Goal: Task Accomplishment & Management: Manage account settings

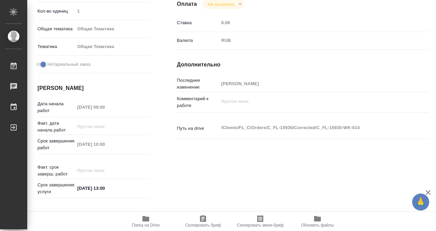
scroll to position [364, 0]
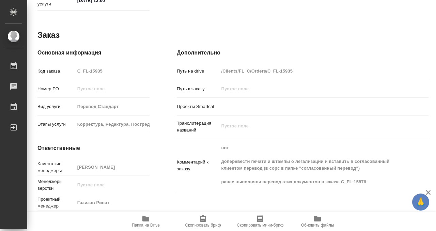
click at [151, 221] on span "Папка на Drive" at bounding box center [145, 221] width 49 height 13
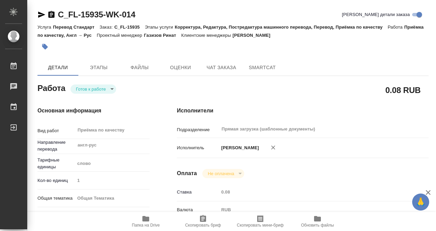
click at [51, 44] on button "button" at bounding box center [44, 46] width 15 height 15
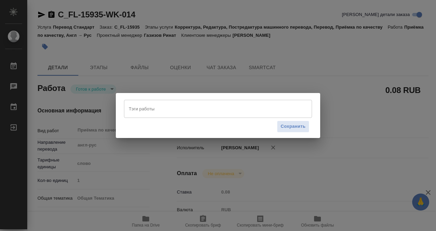
click at [142, 110] on input "Тэги работы" at bounding box center [211, 109] width 169 height 12
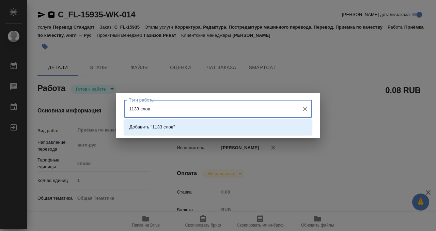
type input "1133 слова"
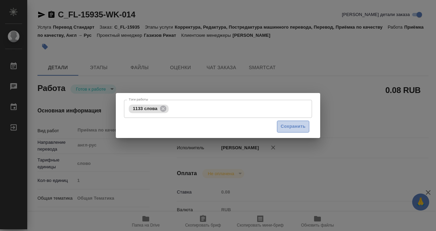
click at [303, 121] on button "Сохранить" at bounding box center [293, 127] width 32 height 12
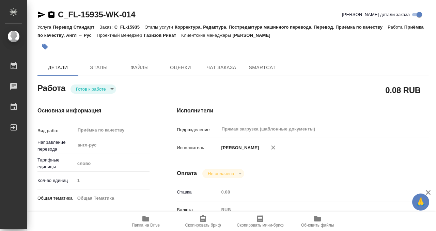
type input "readyForWork"
type input "англ-рус"
type input "5a8b1489cc6b4906c91bfd90"
type input "1"
type input "obtem"
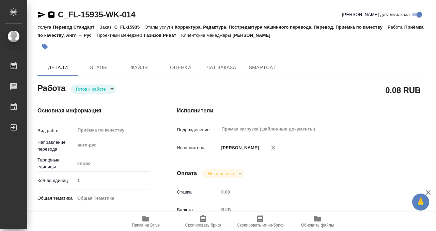
type input "6012b1ca196b0e5c9229a120"
checkbox input "true"
type input "[DATE] 09:00"
type input "[DATE] 10:00"
type input "25.09.2025 13:00"
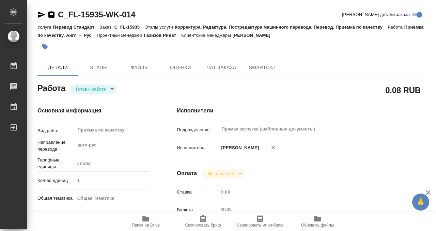
type input "Прямая загрузка (шаблонные документы)"
type input "notPayed"
type input "0.08"
type input "RUB"
type input "[PERSON_NAME]"
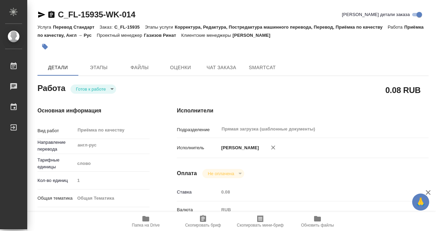
type input "C_FL-15935"
type input "Перевод Стандарт"
type input "Корректура, Редактура, Постредактура машинного перевода, Перевод, Приёмка по ка…"
type input "Лямина Надежда"
type input "/Clients/FL_C/Orders/C_FL-15935"
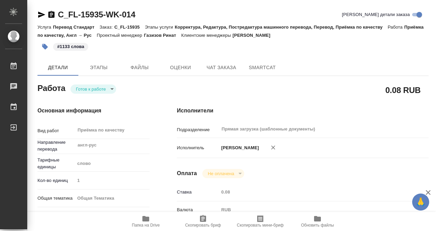
click at [91, 92] on body "🙏 .cls-1 fill:#fff; AWATERA Kobzeva Elizaveta Работы 0 Чаты График Выйти C_FL-1…" at bounding box center [218, 115] width 436 height 231
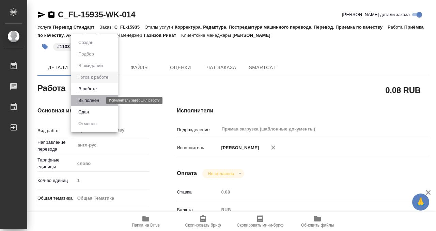
click at [92, 103] on button "Выполнен" at bounding box center [88, 100] width 25 height 7
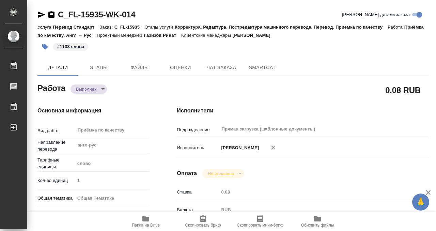
type textarea "x"
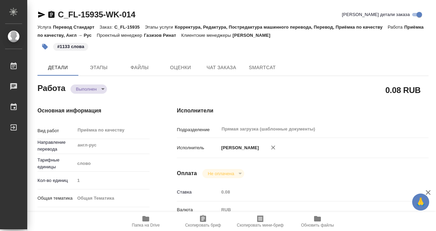
type textarea "x"
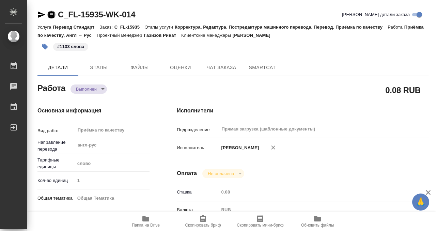
click at [53, 14] on icon "button" at bounding box center [51, 14] width 6 height 7
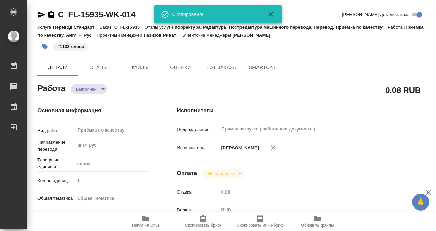
scroll to position [163, 0]
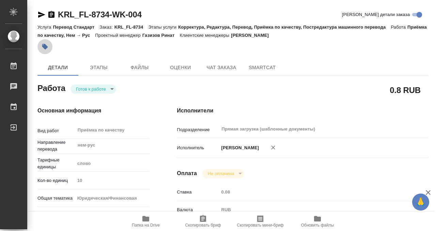
click at [47, 43] on button "button" at bounding box center [44, 46] width 15 height 15
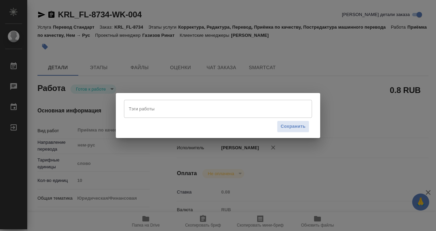
click at [135, 113] on input "Тэги работы" at bounding box center [211, 109] width 169 height 12
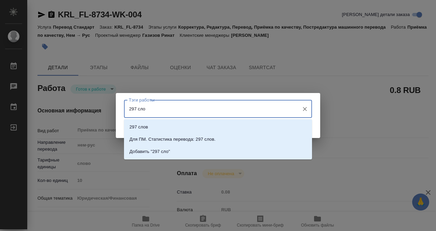
type input "297 слов"
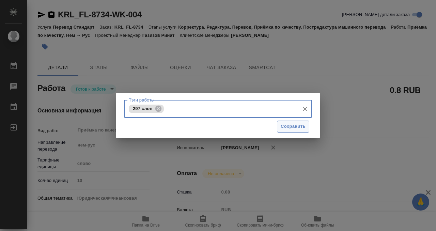
click at [294, 130] on span "Сохранить" at bounding box center [293, 127] width 25 height 8
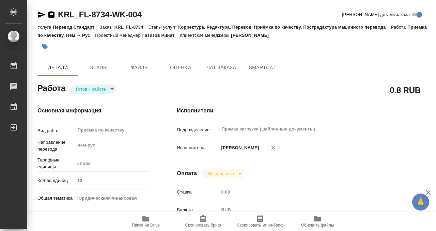
type input "readyForWork"
type input "нем-рус"
type input "5a8b1489cc6b4906c91bfd90"
type input "10"
type input "yr-fn"
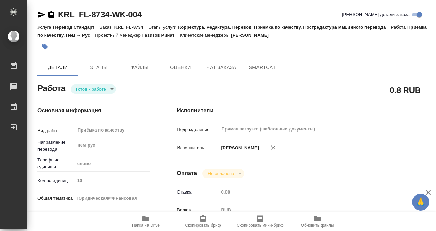
type input "5a8b8b956a9677013d343cfe"
checkbox input "true"
type input "[DATE] 09:00"
type input "[DATE] 10:00"
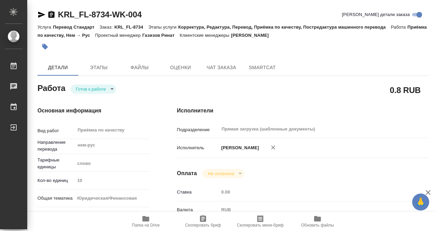
type input "Прямая загрузка (шаблонные документы)"
type input "notPayed"
type input "0.08"
type input "RUB"
type input "[PERSON_NAME]"
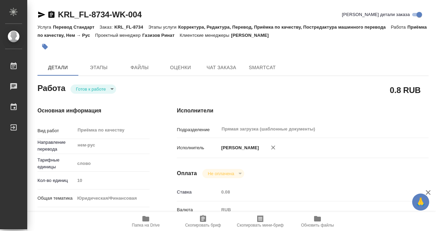
type input "KRL_FL-8734"
type input "Перевод Стандарт"
type input "Корректура, Редактура, Перевод, Приёмка по качеству, Постредактура машинного пе…"
type input "Касымов Тимур"
type input "/Clients/FL_KRL/Orders/KRL_FL-8734"
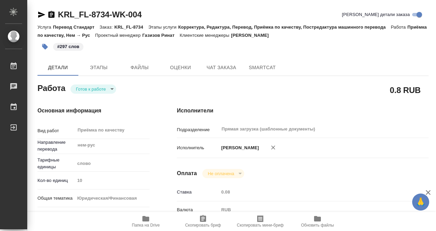
click at [93, 84] on div "Работа Готов к работе readyForWork" at bounding box center [93, 87] width 112 height 12
click at [93, 87] on body "🙏 .cls-1 fill:#fff; AWATERA Kobzeva Elizaveta Работы 0 Чаты График Выйти KRL_FL…" at bounding box center [218, 115] width 436 height 231
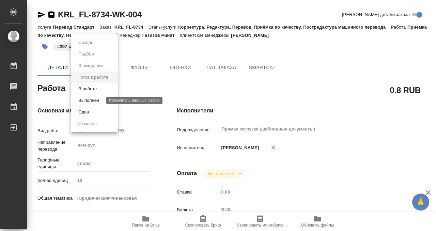
click at [94, 100] on button "Выполнен" at bounding box center [88, 100] width 25 height 7
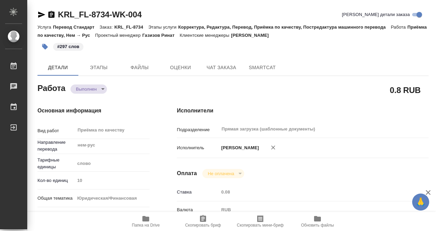
type textarea "x"
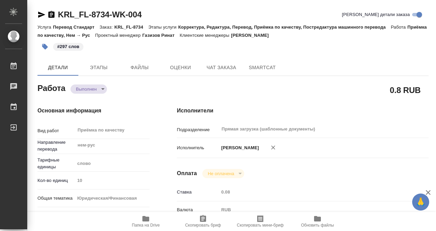
type textarea "x"
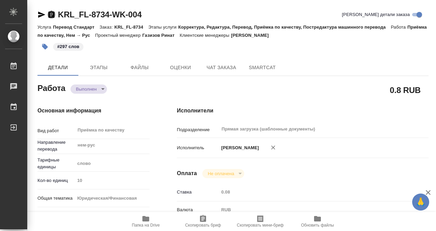
click at [52, 14] on icon "button" at bounding box center [51, 14] width 6 height 7
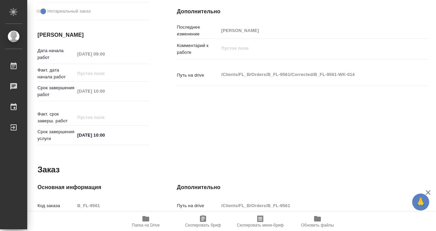
scroll to position [364, 0]
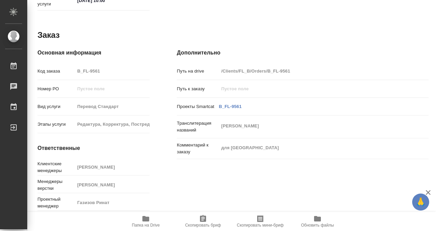
click at [149, 217] on icon "button" at bounding box center [146, 219] width 8 height 8
click at [142, 216] on icon "button" at bounding box center [145, 218] width 7 height 5
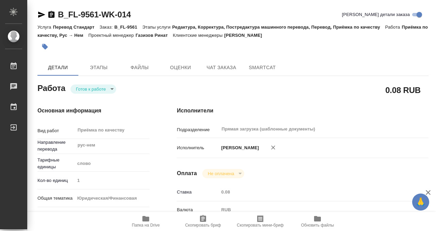
click at [45, 38] on div "Услуга Перевод Стандарт Заказ: B_FL-9561 Этапы услуги Редактура, Корректура, По…" at bounding box center [232, 31] width 391 height 16
click at [45, 43] on button "button" at bounding box center [44, 46] width 15 height 15
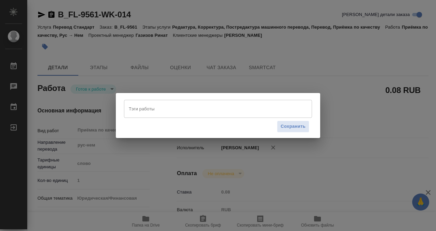
click at [163, 110] on input "Тэги работы" at bounding box center [211, 109] width 169 height 12
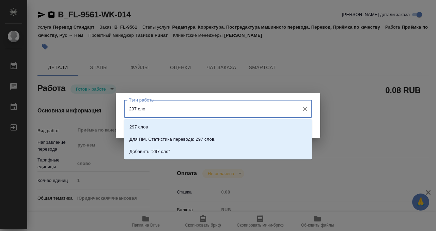
type input "297 слов"
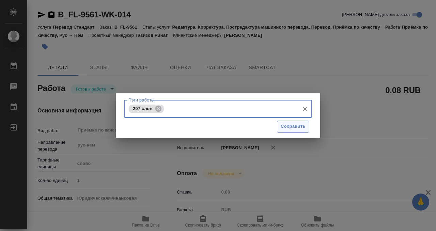
click at [297, 123] on span "Сохранить" at bounding box center [293, 127] width 25 height 8
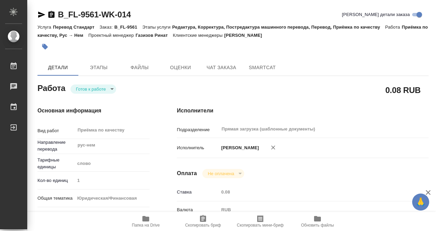
type input "readyForWork"
type input "рус-нем"
type input "5a8b1489cc6b4906c91bfd90"
type input "1"
type input "yr-fn"
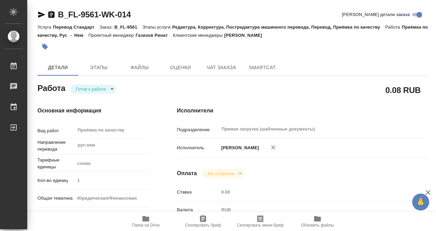
type input "5a8b8b956a9677013d343cfe"
checkbox input "true"
type input "[DATE] 09:00"
type input "[DATE] 10:00"
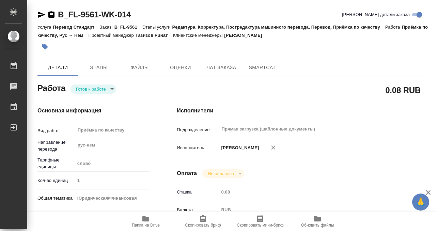
type input "Прямая загрузка (шаблонные документы)"
type input "notPayed"
type input "0.08"
type input "RUB"
type input "[PERSON_NAME]"
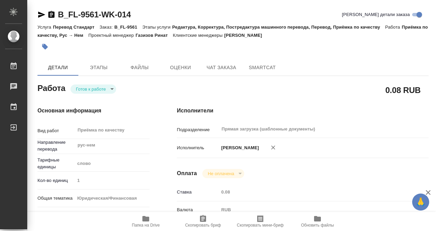
type input "B_FL-9561"
type input "Перевод Стандарт"
type input "Редактура, Корректура, Постредактура машинного перевода, Перевод, Приёмка по ка…"
type input "[PERSON_NAME]"
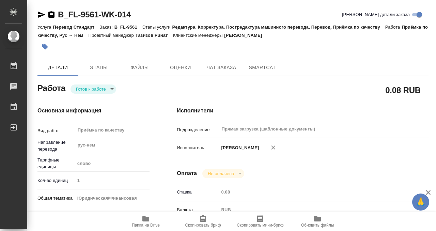
type input "/Clients/FL_B/Orders/B_FL-9561"
click at [91, 89] on body "🙏 .cls-1 fill:#fff; AWATERA Kobzeva [PERSON_NAME] 0 Чаты График Выйти B_FL-9561…" at bounding box center [218, 115] width 436 height 231
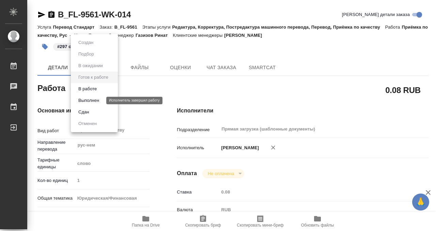
click at [95, 100] on button "Выполнен" at bounding box center [88, 100] width 25 height 7
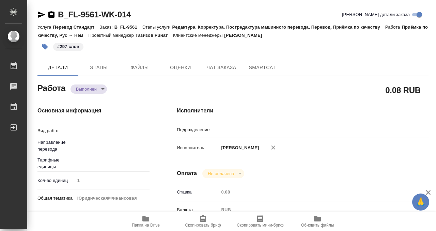
type textarea "x"
type textarea "Приёмка по качеству"
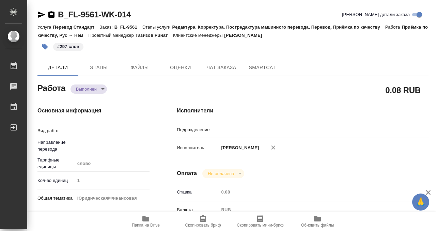
type textarea "x"
type input "рус-нем"
type input "Прямая загрузка (шаблонные документы)"
type textarea "x"
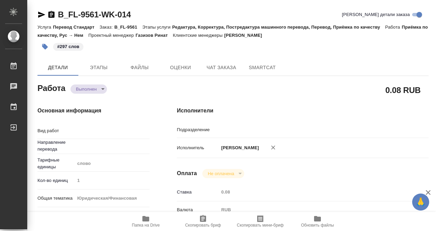
type textarea "x"
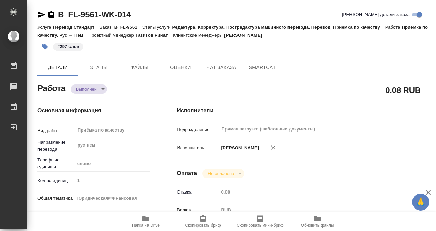
type textarea "x"
click at [51, 15] on icon "button" at bounding box center [51, 14] width 6 height 7
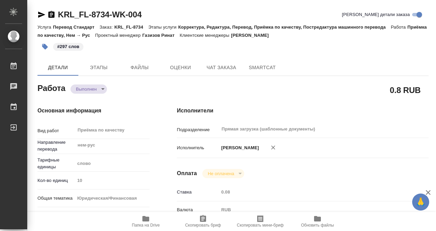
click at [98, 90] on body "🙏 .cls-1 fill:#fff; AWATERA Kobzeva Elizaveta Работы Чаты График Выйти KRL_FL-8…" at bounding box center [218, 115] width 436 height 231
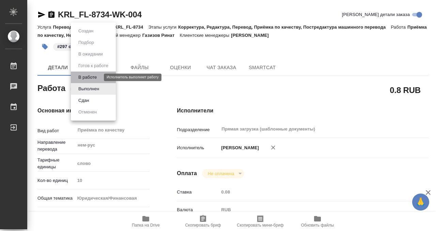
click at [96, 78] on button "В работе" at bounding box center [87, 77] width 22 height 7
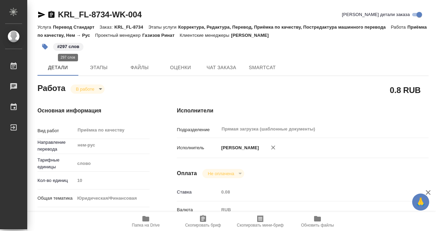
type textarea "x"
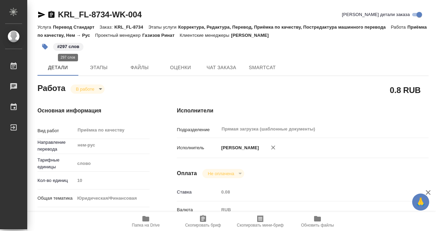
click at [77, 45] on p "#297 слов" at bounding box center [68, 46] width 22 height 7
click at [71, 47] on p "#297 слов" at bounding box center [68, 46] width 22 height 7
type textarea "x"
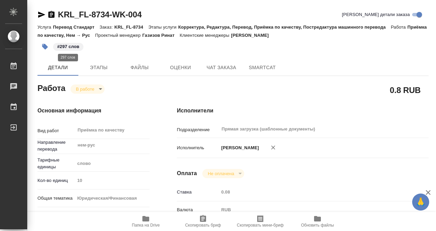
type textarea "x"
click at [46, 47] on icon "button" at bounding box center [45, 47] width 6 height 6
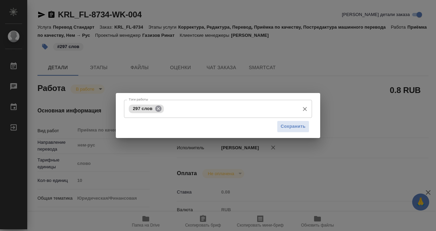
click at [156, 106] on icon at bounding box center [158, 108] width 6 height 6
click at [326, 106] on div "Тэги работы Тэги работы Сохранить" at bounding box center [218, 115] width 436 height 231
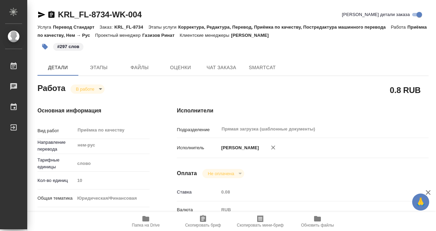
click at [56, 48] on span "#297 слов" at bounding box center [68, 46] width 30 height 7
click at [46, 46] on icon "button" at bounding box center [45, 47] width 6 height 6
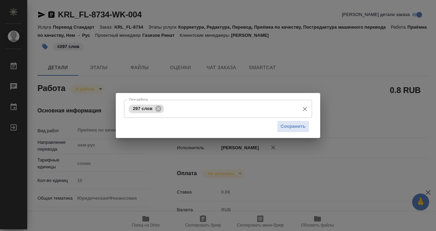
click at [162, 108] on div "297 слов" at bounding box center [146, 109] width 35 height 9
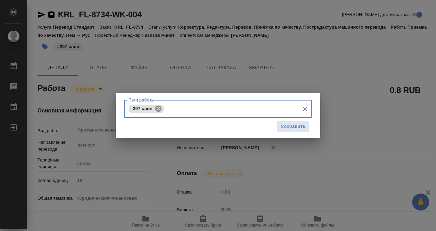
click at [159, 108] on icon at bounding box center [158, 108] width 7 height 7
click at [306, 125] on button "Сохранить" at bounding box center [293, 127] width 32 height 12
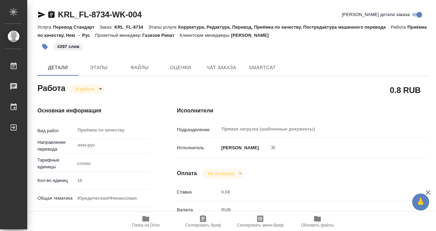
type input "inProgress"
type textarea "Приёмка по качеству"
type textarea "x"
type input "нем-рус"
type input "5a8b1489cc6b4906c91bfd90"
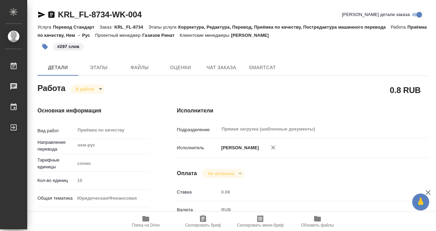
type input "10"
type input "yr-fn"
type input "5a8b8b956a9677013d343cfe"
checkbox input "true"
type input "[DATE] 09:00"
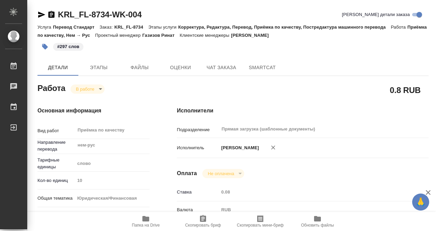
type input "25.09.2025 09:27"
type input "[DATE] 10:00"
type input "25.09.2025 09:25"
type input "[DATE] 10:00"
type input "Прямая загрузка (шаблонные документы)"
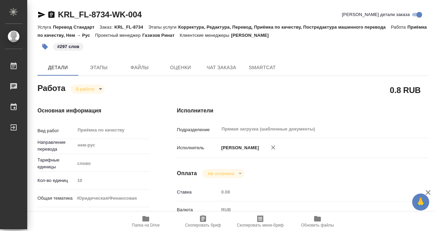
type input "notPayed"
type input "0.08"
type input "RUB"
type input "[PERSON_NAME]"
type textarea "x"
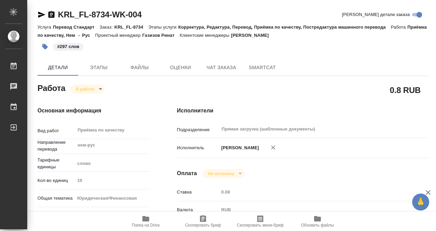
type textarea "/Clients/FL_KRL/Orders/KRL_FL-8734/Corrected/KRL_FL-8734-WK-004"
type textarea "x"
type input "KRL_FL-8734"
type input "Перевод Стандарт"
type input "Корректура, Редактура, Перевод, Приёмка по качеству, Постредактура машинного пе…"
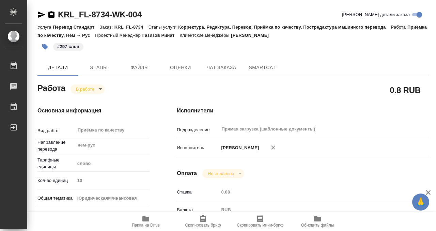
type input "Касымов Тимур"
type input "/Clients/FL_KRL/Orders/KRL_FL-8734"
type textarea "x"
type textarea "НОТ"
type textarea "x"
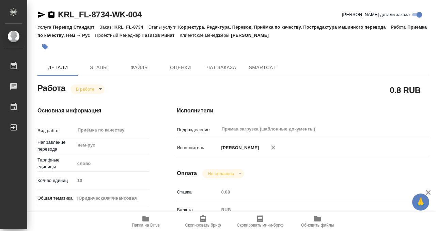
type textarea "x"
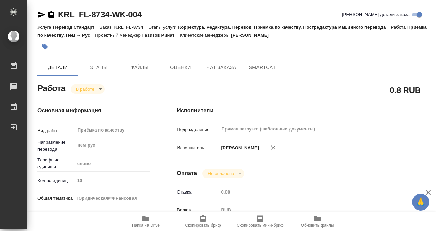
type textarea "x"
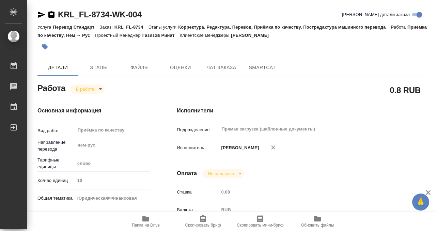
click at [141, 222] on span "Папка на Drive" at bounding box center [145, 221] width 49 height 13
type textarea "x"
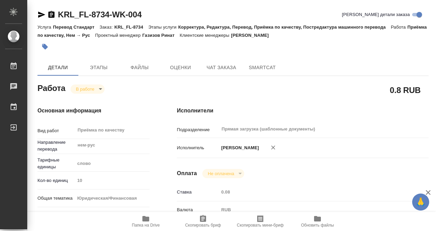
type textarea "x"
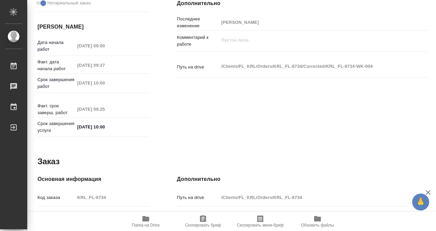
scroll to position [364, 0]
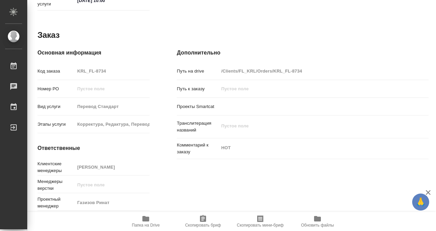
click at [143, 211] on div "Проектный менеджер Газизов Ринат" at bounding box center [93, 205] width 112 height 18
click at [144, 216] on icon "button" at bounding box center [145, 218] width 7 height 5
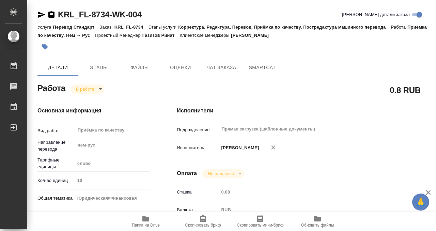
click at [46, 46] on icon "button" at bounding box center [45, 47] width 6 height 6
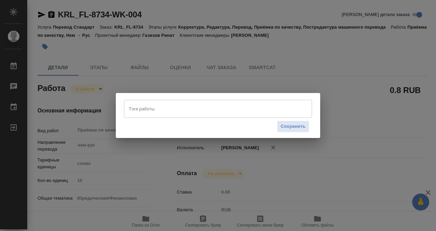
click at [137, 109] on input "Тэги работы" at bounding box center [211, 109] width 169 height 12
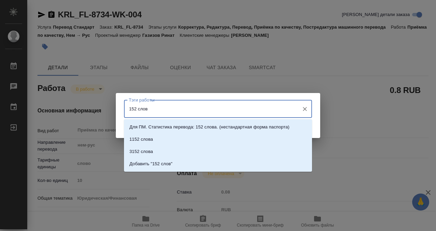
type input "152 слова"
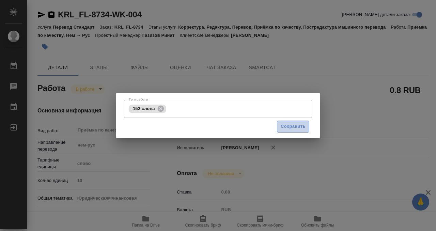
click at [303, 128] on span "Сохранить" at bounding box center [293, 127] width 25 height 8
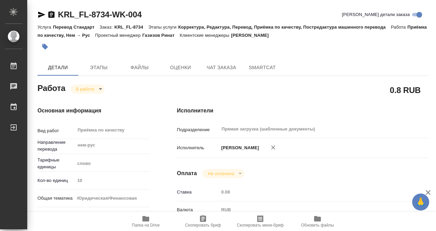
type input "inProgress"
type textarea "Приёмка по качеству"
type textarea "x"
type input "нем-рус"
type input "5a8b1489cc6b4906c91bfd90"
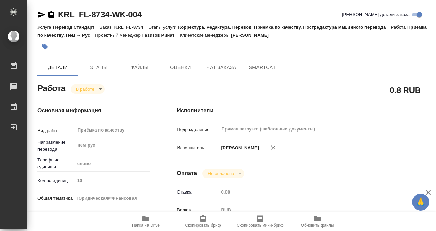
type input "10"
type input "yr-fn"
type input "5a8b8b956a9677013d343cfe"
checkbox input "true"
type input "25.09.2025 09:00"
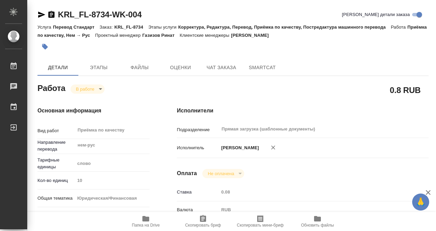
type input "25.09.2025 09:27"
type input "[DATE] 10:00"
type input "25.09.2025 09:25"
type input "[DATE] 10:00"
type input "Прямая загрузка (шаблонные документы)"
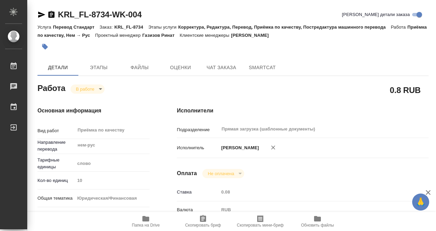
type input "notPayed"
type input "0.08"
type input "RUB"
type input "[PERSON_NAME]"
type textarea "x"
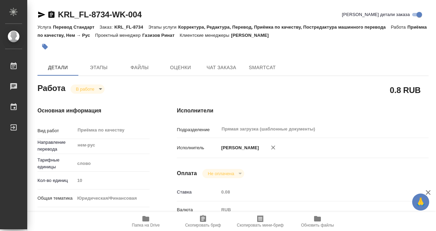
type textarea "/Clients/FL_KRL/Orders/KRL_FL-8734/Corrected/KRL_FL-8734-WK-004"
type textarea "x"
type input "KRL_FL-8734"
type input "Перевод Стандарт"
type input "Корректура, Редактура, Перевод, Приёмка по качеству, Постредактура машинного пе…"
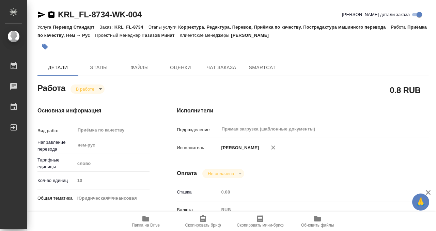
type input "Касымов Тимур"
type input "/Clients/FL_KRL/Orders/KRL_FL-8734"
type textarea "x"
type textarea "НОТ"
type textarea "x"
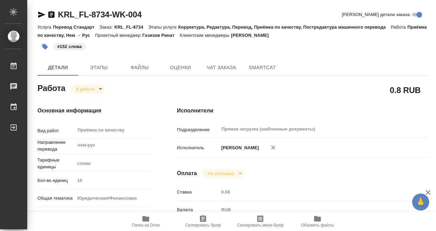
type textarea "x"
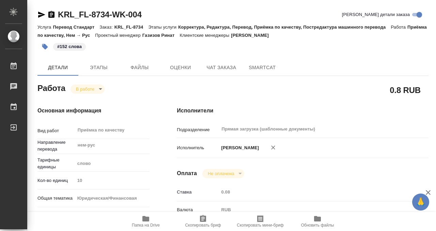
type textarea "x"
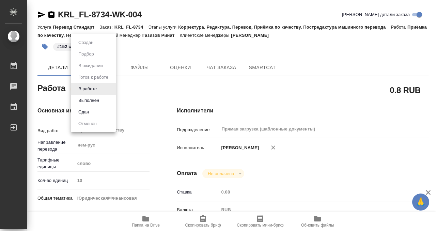
click at [97, 90] on body "🙏 .cls-1 fill:#fff; AWATERA Kobzeva Elizaveta Работы 0 Чаты График Выйти KRL_FL…" at bounding box center [218, 115] width 436 height 231
click at [98, 97] on button "Выполнен" at bounding box center [88, 100] width 25 height 7
type textarea "x"
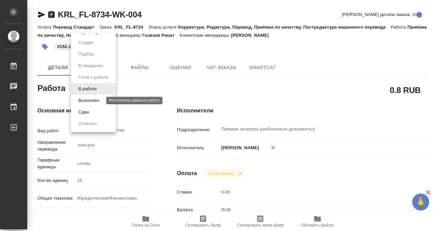
type textarea "x"
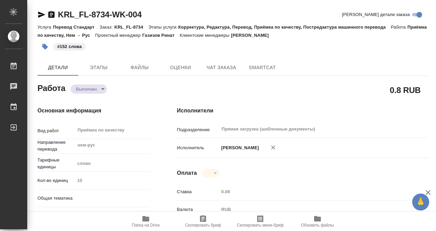
type textarea "x"
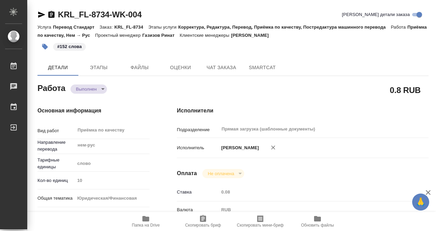
type textarea "x"
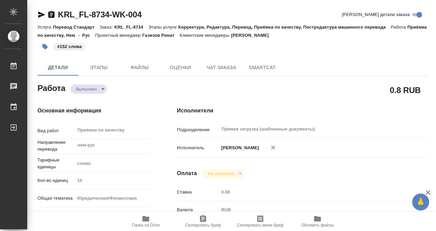
click at [51, 13] on icon "button" at bounding box center [51, 14] width 6 height 7
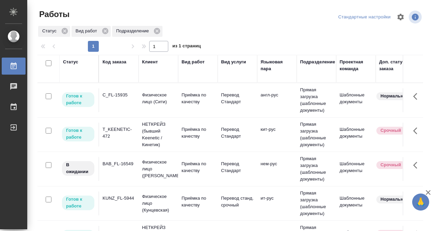
click at [118, 129] on div "T_KEENETIC-472" at bounding box center [119, 133] width 33 height 14
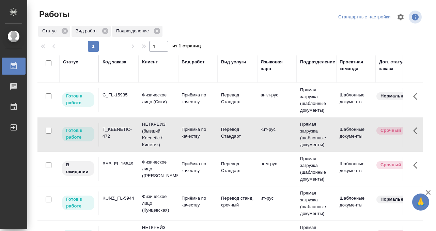
click at [118, 129] on div "T_KEENETIC-472" at bounding box center [119, 133] width 33 height 14
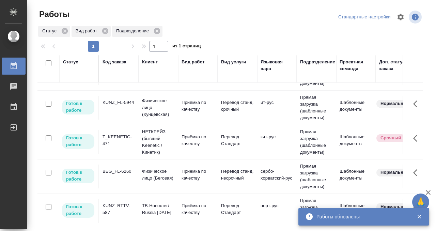
scroll to position [68, 0]
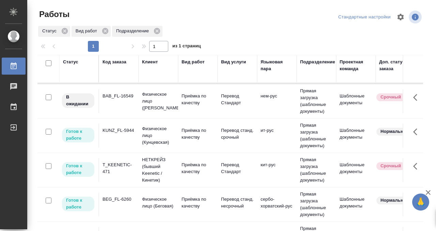
click at [124, 171] on div "T_KEENETIC-471" at bounding box center [119, 169] width 33 height 14
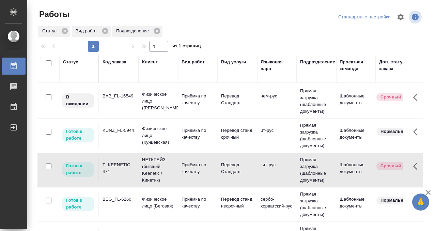
click at [124, 171] on div "T_KEENETIC-471" at bounding box center [119, 169] width 33 height 14
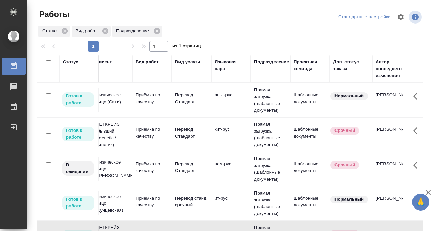
scroll to position [0, 0]
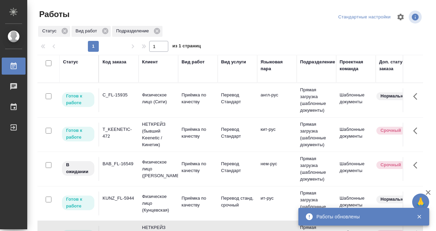
click at [123, 137] on div "T_KEENETIC-472" at bounding box center [119, 133] width 33 height 14
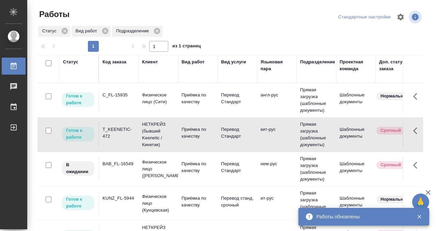
click at [123, 137] on div "T_KEENETIC-472" at bounding box center [119, 133] width 33 height 14
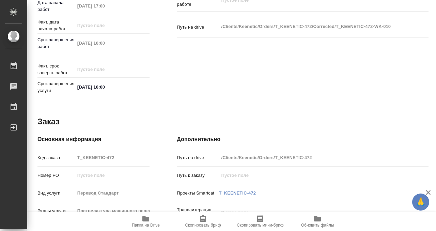
scroll to position [364, 0]
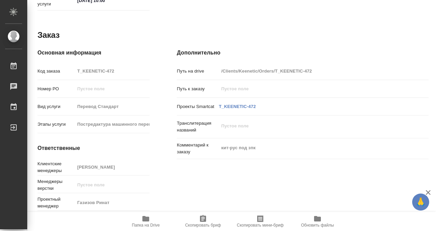
click at [151, 217] on span "Папка на Drive" at bounding box center [145, 221] width 49 height 13
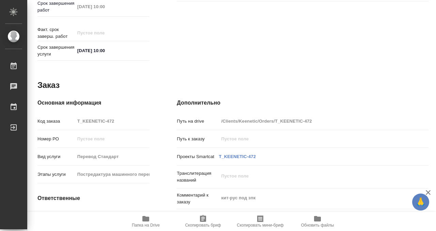
scroll to position [364, 0]
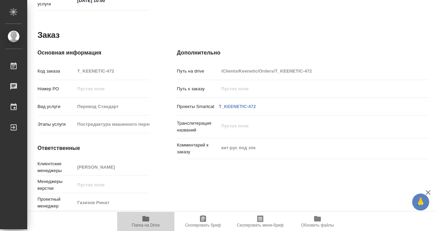
click at [151, 217] on span "Папка на Drive" at bounding box center [145, 221] width 49 height 13
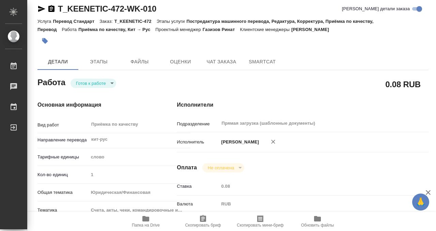
scroll to position [0, 0]
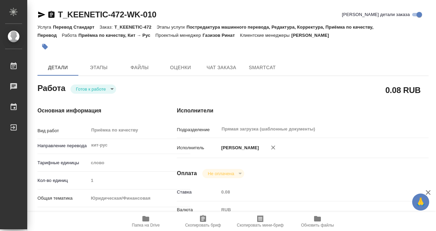
click at [48, 47] on button "button" at bounding box center [44, 46] width 15 height 15
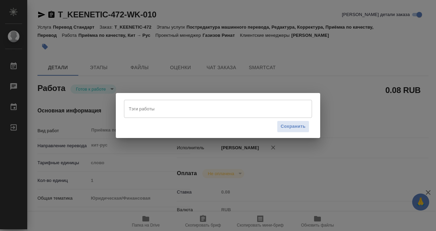
click at [147, 107] on input "Тэги работы" at bounding box center [211, 109] width 169 height 12
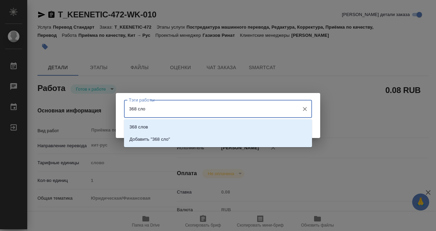
type input "368 слов"
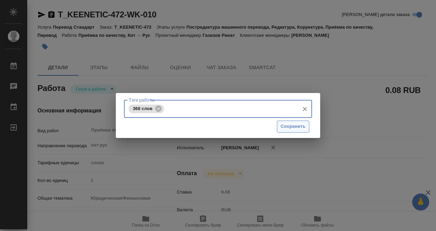
click at [288, 129] on span "Сохранить" at bounding box center [293, 127] width 25 height 8
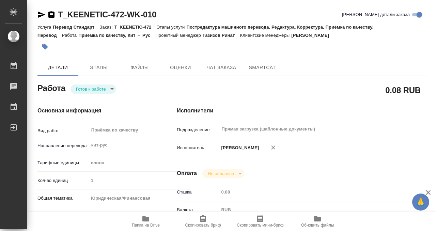
type input "readyForWork"
type input "кит-рус"
type input "5a8b1489cc6b4906c91bfd90"
type input "1"
type input "yr-fn"
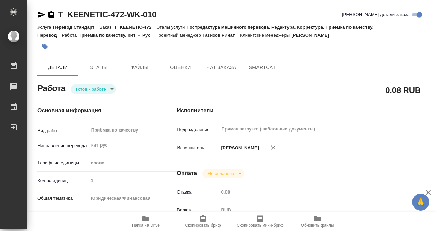
type input "5f647205b73bc97568ca66c0"
checkbox input "true"
type input "[DATE] 17:00"
type input "[DATE] 10:00"
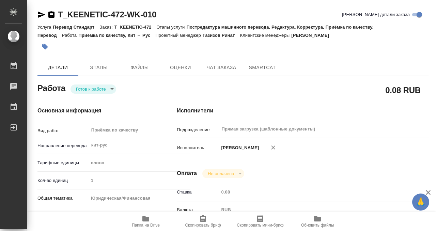
type input "Прямая загрузка (шаблонные документы)"
type input "notPayed"
type input "0.08"
type input "RUB"
type input "[PERSON_NAME]"
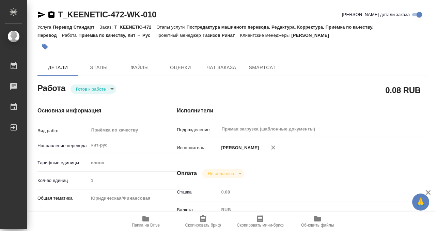
type input "T_KEENETIC-472"
type input "Перевод Стандарт"
type input "Постредактура машинного перевода, Редактура, Корректура, Приёмка по качеству, П…"
type input "[PERSON_NAME]"
type input "/Clients/Keenetic/Orders/T_KEENETIC-472"
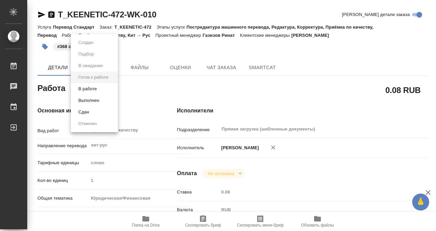
click at [99, 88] on body "🙏 .cls-1 fill:#fff; AWATERA Kobzeva Elizaveta Работы 0 Чаты График Выйти T_KEEN…" at bounding box center [218, 115] width 436 height 231
click at [103, 100] on li "Выполнен" at bounding box center [94, 101] width 47 height 12
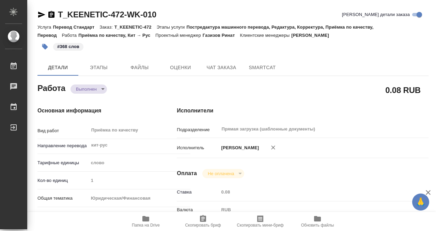
type textarea "x"
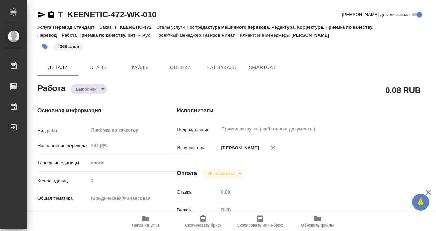
type textarea "x"
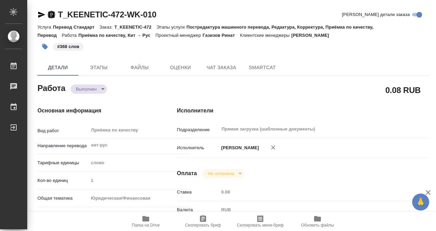
click at [55, 13] on icon "button" at bounding box center [51, 15] width 8 height 8
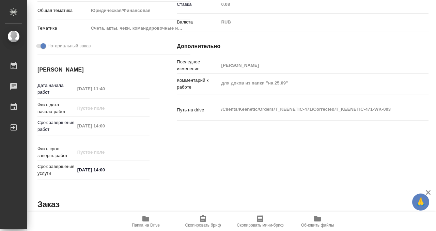
scroll to position [364, 0]
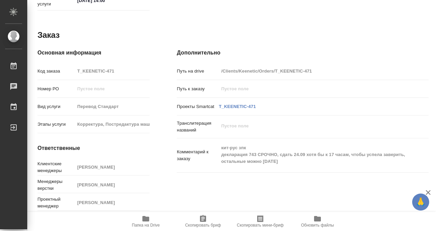
click at [145, 217] on icon "button" at bounding box center [145, 218] width 7 height 5
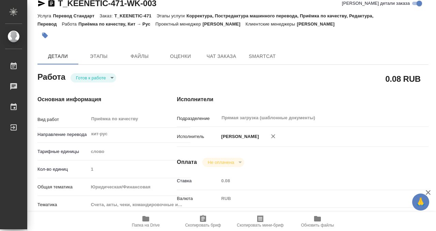
scroll to position [0, 0]
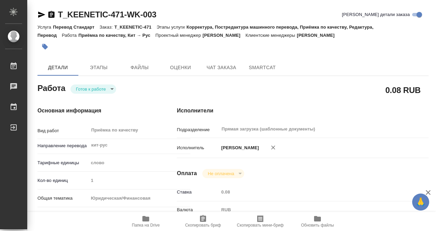
click at [43, 48] on icon "button" at bounding box center [45, 47] width 6 height 6
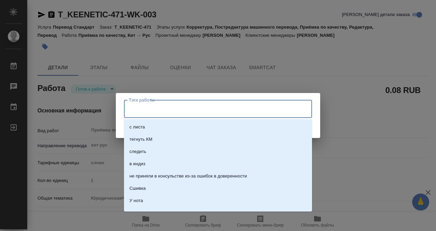
click at [163, 108] on input "Тэги работы" at bounding box center [211, 109] width 169 height 12
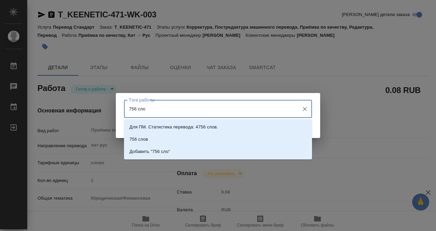
type input "756 слов"
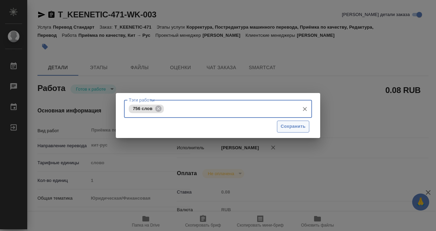
click at [290, 127] on span "Сохранить" at bounding box center [293, 127] width 25 height 8
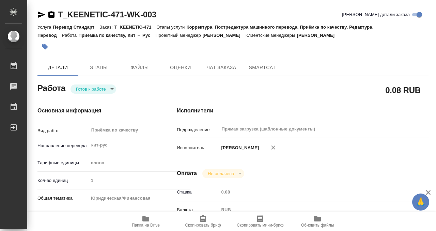
type input "readyForWork"
type input "кит-рус"
type input "5a8b1489cc6b4906c91bfd90"
type input "1"
type input "yr-fn"
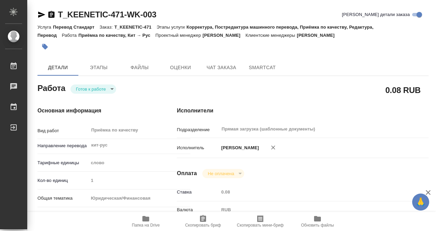
type input "5f647205b73bc97568ca66c0"
checkbox input "true"
type input "24.09.2025 11:40"
type input "25.09.2025 14:00"
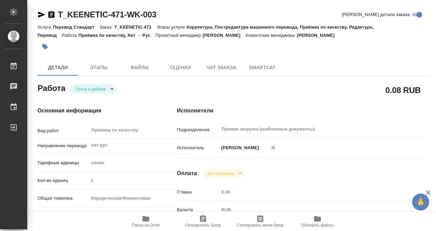
type input "Прямая загрузка (шаблонные документы)"
type input "notPayed"
type input "0.08"
type input "RUB"
type input "Кобзева Елизавета"
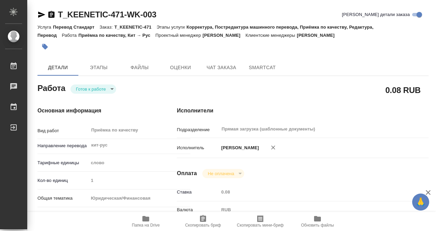
type input "T_KEENETIC-471"
type input "Перевод Стандарт"
type input "Корректура, Постредактура машинного перевода, Приёмка по качеству, Редактура, П…"
type input "Прохорова Анастасия"
type input "[PERSON_NAME]"
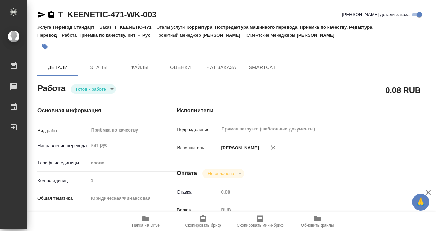
type input "/Clients/Keenetic/Orders/T_KEENETIC-471"
click at [106, 91] on body "🙏 .cls-1 fill:#fff; AWATERA Kobzeva Elizaveta Работы 0 Чаты График Выйти T_KEEN…" at bounding box center [218, 115] width 436 height 231
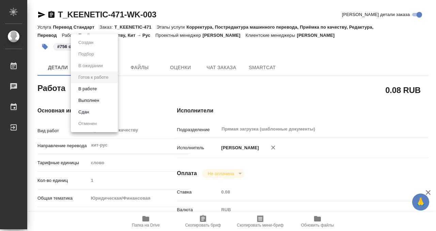
click at [105, 99] on li "Выполнен" at bounding box center [94, 101] width 47 height 12
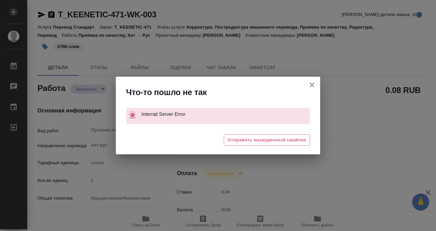
type textarea "x"
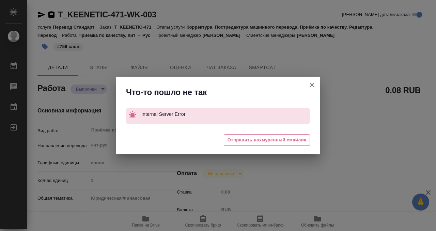
type textarea "x"
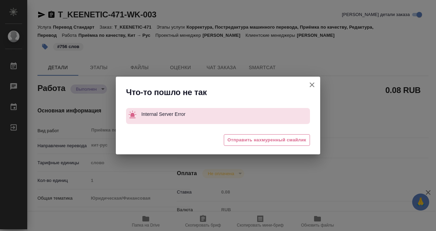
type textarea "x"
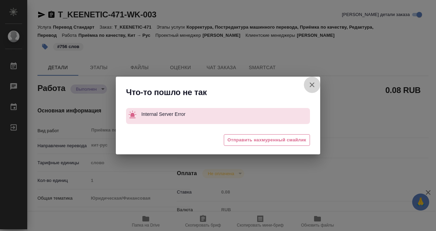
click at [315, 84] on icon "button" at bounding box center [312, 85] width 8 height 8
type textarea "x"
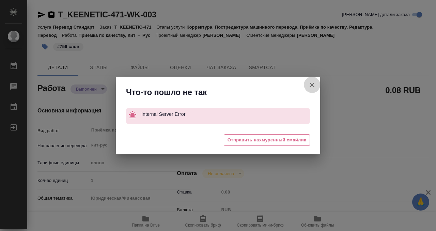
type textarea "x"
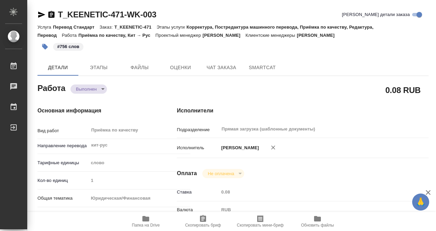
click at [52, 12] on icon "button" at bounding box center [51, 14] width 6 height 7
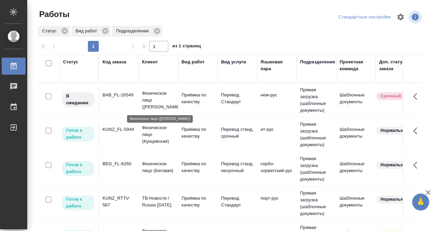
click at [118, 104] on td "BAB_FL-16549" at bounding box center [119, 100] width 40 height 24
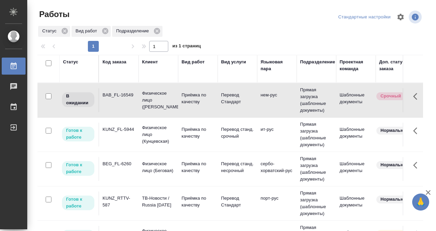
click at [118, 104] on td "BAB_FL-16549" at bounding box center [119, 100] width 40 height 24
click at [119, 133] on div "KUNZ_FL-5944" at bounding box center [119, 129] width 33 height 7
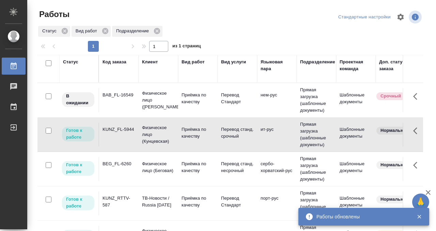
click at [119, 133] on div "KUNZ_FL-5944" at bounding box center [119, 129] width 33 height 7
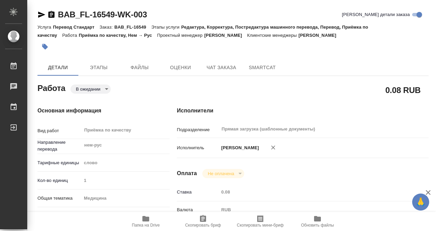
click at [103, 76] on div "Работа В ожидании pending" at bounding box center [93, 90] width 139 height 44
click at [100, 70] on span "Этапы" at bounding box center [98, 67] width 33 height 9
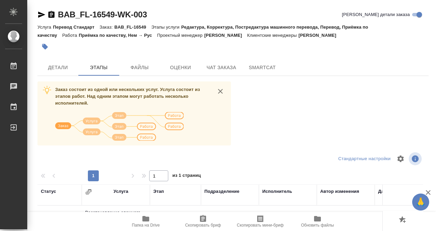
click at [58, 78] on div "BAB_FL-16549-WK-003 [PERSON_NAME] детали заказа Услуга Перевод Стандарт Заказ: …" at bounding box center [233, 177] width 399 height 355
click at [58, 71] on span "Детали" at bounding box center [58, 67] width 33 height 9
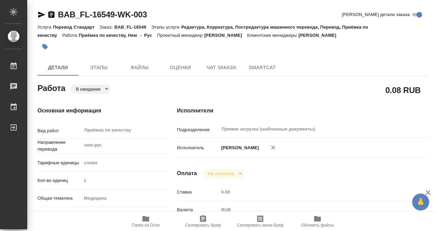
type textarea "x"
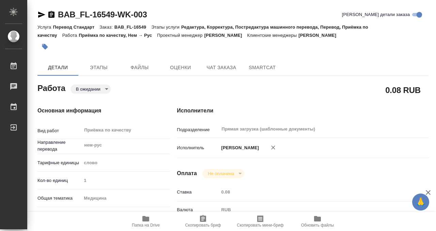
type textarea "x"
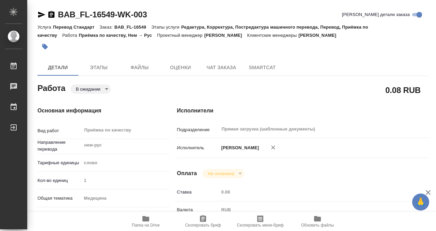
type textarea "x"
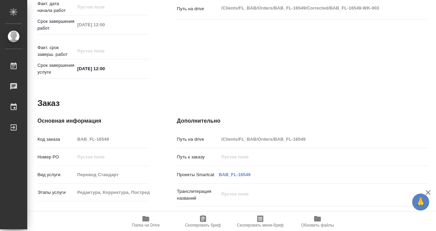
scroll to position [364, 0]
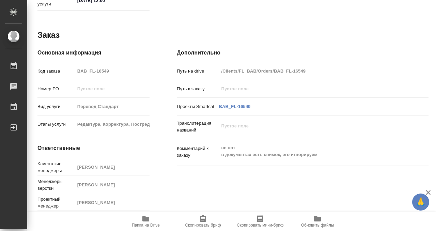
click at [143, 218] on icon "button" at bounding box center [145, 218] width 7 height 5
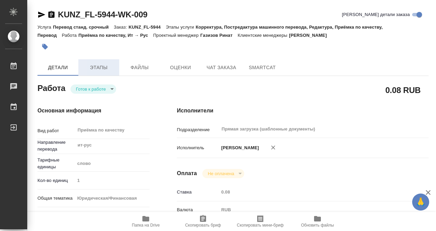
click at [100, 60] on button "Этапы" at bounding box center [98, 67] width 41 height 16
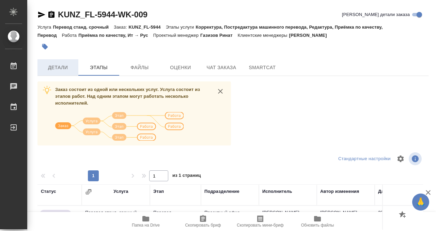
click at [65, 63] on button "Детали" at bounding box center [57, 67] width 41 height 16
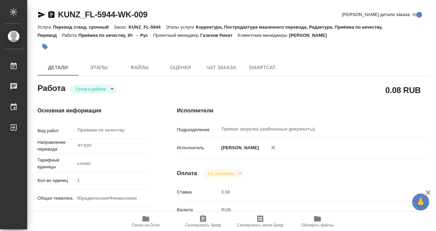
type textarea "x"
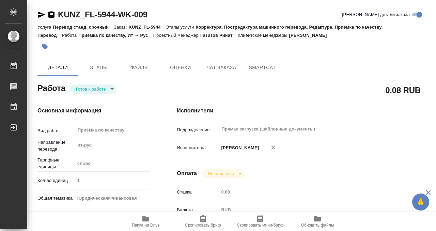
type textarea "x"
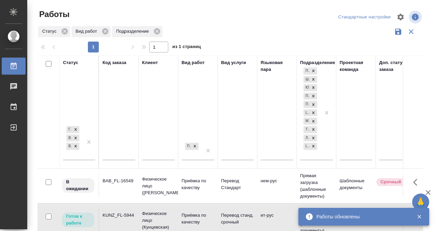
click at [114, 153] on input "text" at bounding box center [119, 155] width 33 height 9
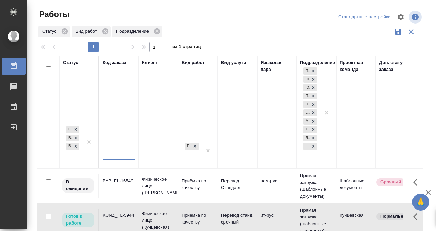
paste input "T_KEENETIC-472"
type input "T_KEENETIC-472"
click at [81, 153] on div "[PERSON_NAME] к работе В работе В ожидании" at bounding box center [73, 141] width 20 height 35
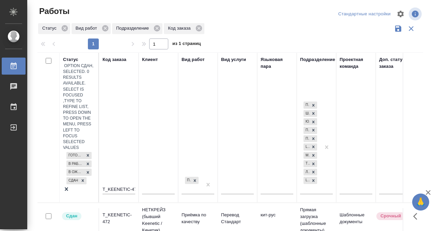
scroll to position [3, 0]
click at [113, 208] on td "T_KEENETIC-472" at bounding box center [119, 220] width 40 height 24
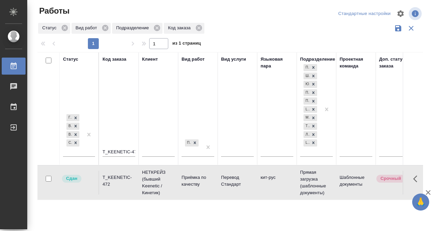
click at [113, 172] on td "T_KEENETIC-472" at bounding box center [119, 183] width 40 height 24
click at [17, 67] on icon at bounding box center [14, 66] width 8 height 8
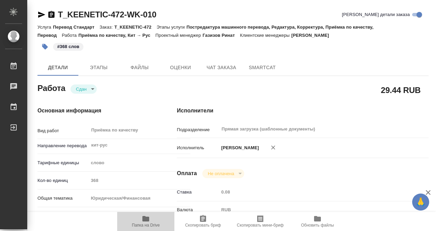
click at [146, 220] on icon "button" at bounding box center [145, 218] width 7 height 5
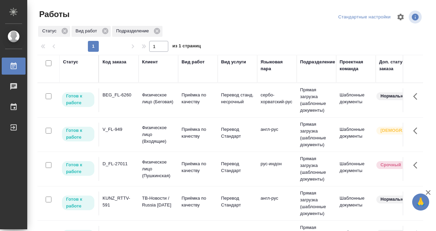
click at [71, 63] on div "Статус" at bounding box center [70, 62] width 15 height 7
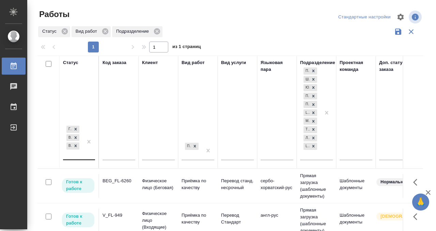
click at [77, 153] on div "[PERSON_NAME] к работе В работе В ожидании" at bounding box center [73, 141] width 20 height 35
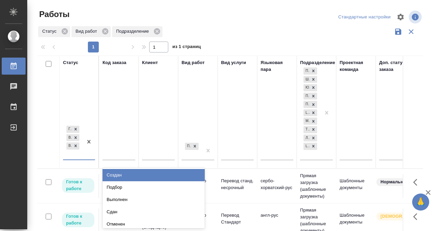
scroll to position [3, 0]
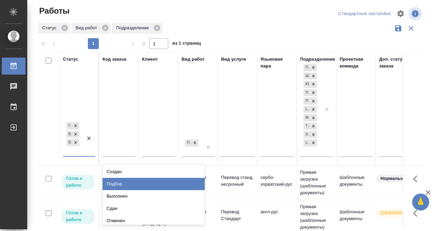
click at [115, 183] on div "Подбор" at bounding box center [154, 184] width 102 height 12
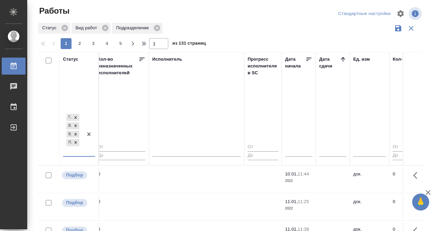
scroll to position [0, 410]
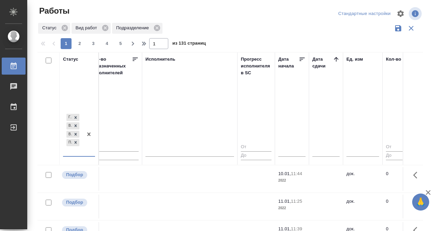
click at [334, 61] on icon at bounding box center [336, 59] width 7 height 7
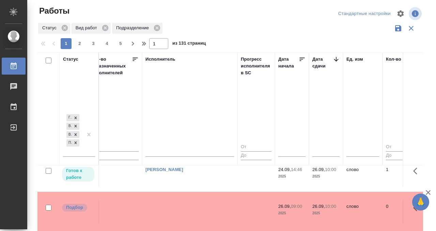
scroll to position [163, 410]
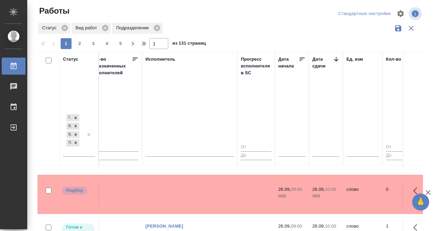
click at [209, 194] on td at bounding box center [189, 195] width 95 height 24
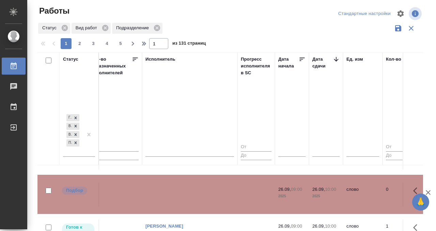
click at [209, 194] on td at bounding box center [189, 195] width 95 height 24
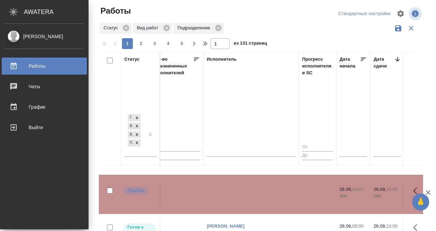
click at [17, 67] on icon at bounding box center [14, 66] width 8 height 8
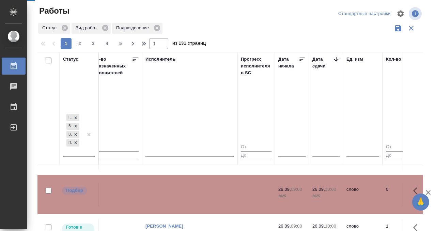
scroll to position [252, 410]
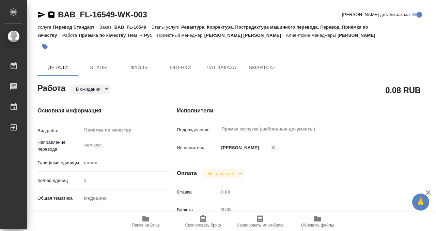
click at [44, 52] on button "button" at bounding box center [44, 46] width 15 height 15
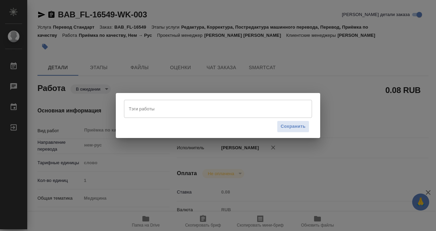
click at [139, 113] on input "Тэги работы" at bounding box center [211, 109] width 169 height 12
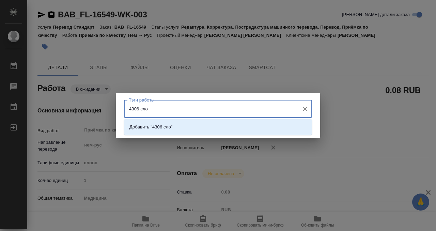
type input "4306 слов"
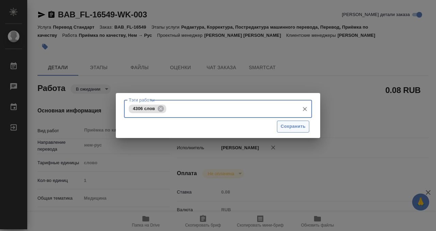
click at [298, 125] on span "Сохранить" at bounding box center [293, 127] width 25 height 8
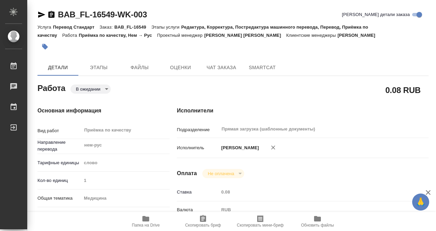
type input "pending"
type input "нем-рус"
type input "5a8b1489cc6b4906c91bfd90"
type input "1"
type input "med"
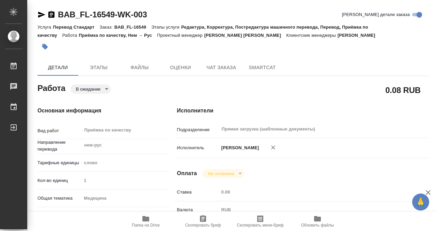
type input "5a8b8b956a9677013d343e74"
type input "22.09.2025 12:11"
type input "25.09.2025 12:00"
type input "Прямая загрузка (шаблонные документы)"
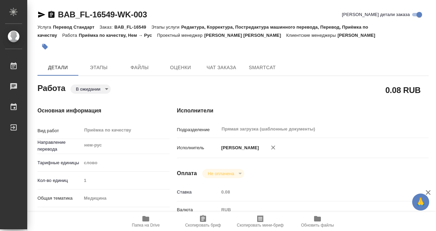
type input "notPayed"
type input "0.08"
type input "RUB"
type input "[PERSON_NAME]"
type input "BAB_FL-16549"
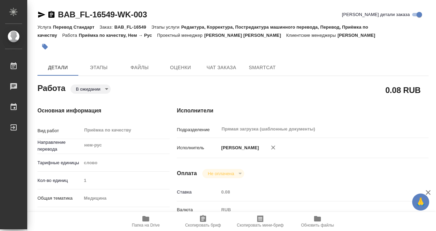
type input "Перевод Стандарт"
type input "Редактура, Корректура, Постредактура машинного перевода, Перевод, Приёмка по ка…"
type input "Ильина Екатерина"
type input "Оксютович Ирина"
type input "/Clients/FL_BAB/Orders/BAB_FL-16549"
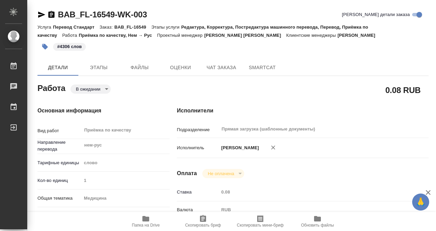
click at [98, 89] on body "🙏 .cls-1 fill:#fff; AWATERA Kobzeva Elizaveta Работы 0 Чаты График Выйти BAB_FL…" at bounding box center [218, 115] width 436 height 231
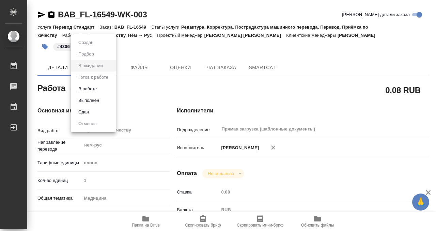
click at [105, 99] on li "Выполнен" at bounding box center [93, 101] width 45 height 12
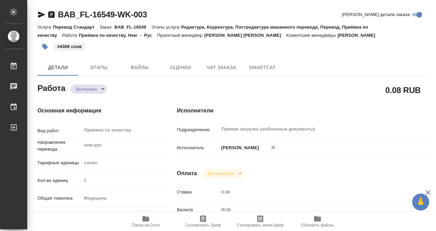
type textarea "x"
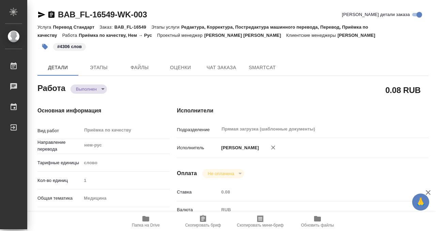
type textarea "x"
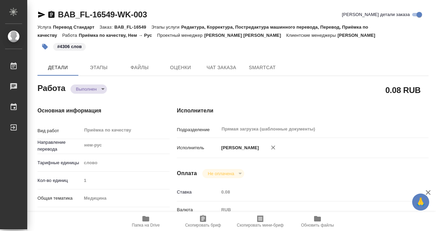
click at [49, 15] on icon "button" at bounding box center [51, 14] width 6 height 7
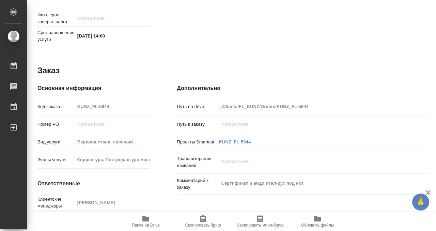
scroll to position [364, 0]
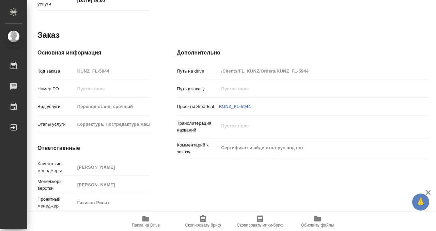
click at [145, 218] on icon "button" at bounding box center [145, 218] width 7 height 5
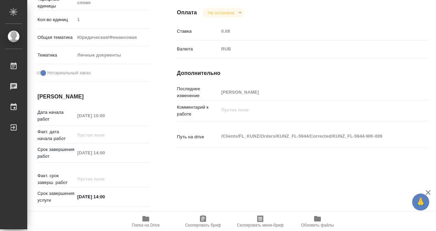
scroll to position [0, 0]
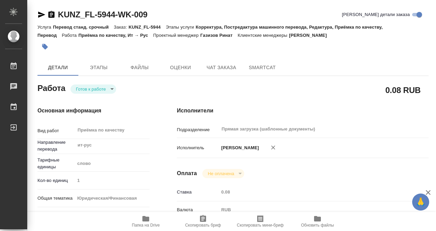
click at [42, 47] on icon "button" at bounding box center [45, 46] width 7 height 7
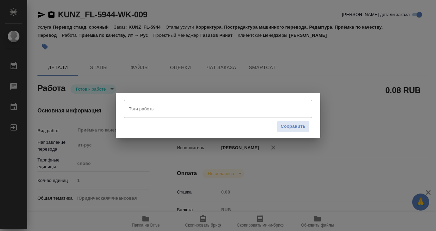
click at [136, 108] on input "Тэги работы" at bounding box center [211, 109] width 169 height 12
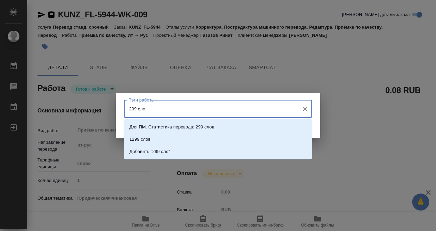
type input "299 слов"
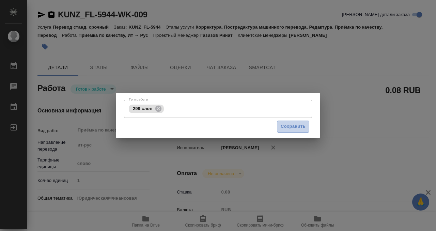
click at [284, 128] on span "Сохранить" at bounding box center [293, 127] width 25 height 8
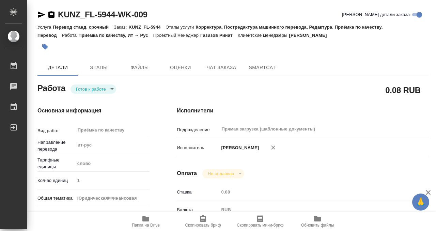
type input "readyForWork"
type input "ит-рус"
type input "5a8b1489cc6b4906c91bfd90"
type input "1"
type input "yr-fn"
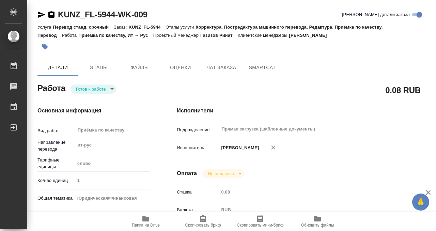
type input "5a8b8b956a9677013d343cfe"
checkbox input "true"
type input "25.09.2025 10:00"
type input "25.09.2025 13:00"
type input "25.09.2025 14:00"
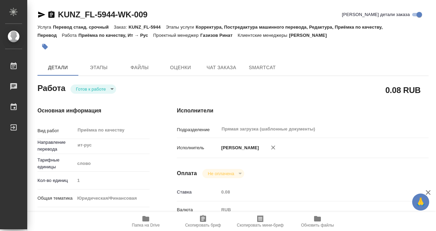
type input "Прямая загрузка (шаблонные документы)"
type input "notPayed"
type input "0.08"
type input "RUB"
type input "[PERSON_NAME]"
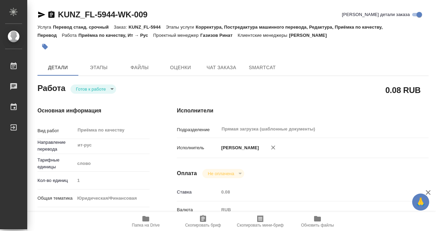
type input "KUNZ_FL-5944"
type input "Перевод станд. срочный"
type input "Корректура, Постредактура машинного перевода, Редактура, Приёмка по качеству, П…"
type input "Зотова Екатерина"
type input "Малофеева Екатерина"
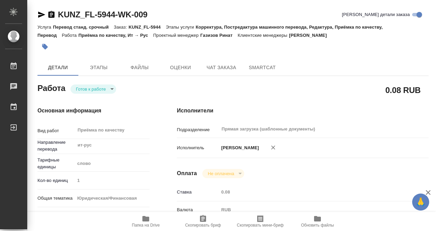
type input "[PERSON_NAME]"
type input "/Clients/FL_KUNZ/Orders/KUNZ_FL-5944"
click at [89, 88] on body "🙏 .cls-1 fill:#fff; AWATERA Kobzeva Elizaveta Работы 0 Чаты График Выйти KUNZ_F…" at bounding box center [218, 115] width 436 height 231
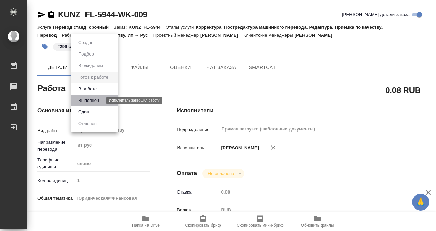
click at [91, 103] on button "Выполнен" at bounding box center [88, 100] width 25 height 7
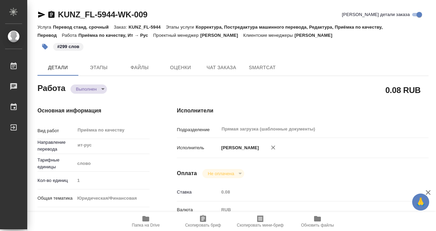
type textarea "x"
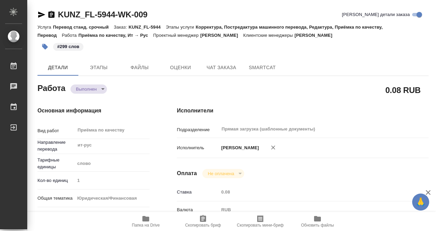
type textarea "x"
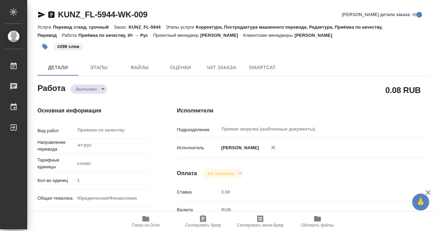
type textarea "x"
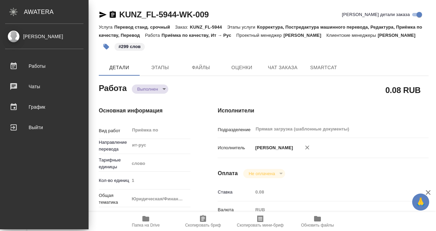
type textarea "x"
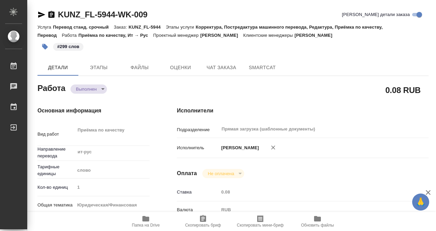
click at [51, 12] on icon "button" at bounding box center [51, 15] width 8 height 8
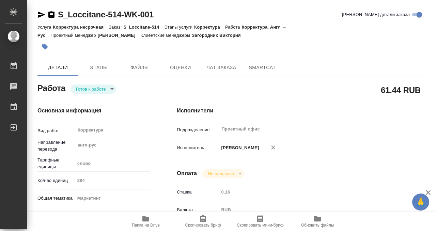
click at [149, 219] on icon "button" at bounding box center [146, 219] width 8 height 8
click at [148, 217] on icon "button" at bounding box center [145, 218] width 7 height 5
click at [103, 85] on body "🙏 .cls-1 fill:#fff; AWATERA Kobzeva Elizaveta Работы 0 Чаты График Выйти S_Locc…" at bounding box center [218, 115] width 436 height 231
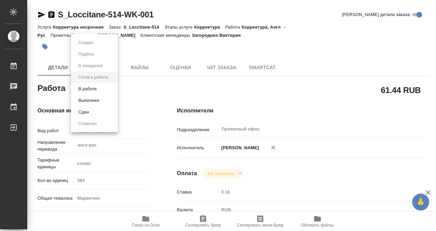
click at [95, 99] on button "Выполнен" at bounding box center [88, 100] width 25 height 7
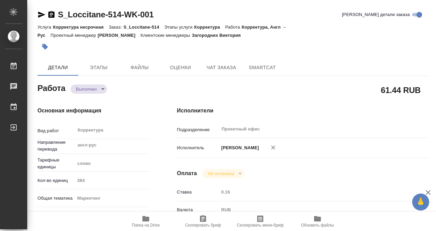
type textarea "x"
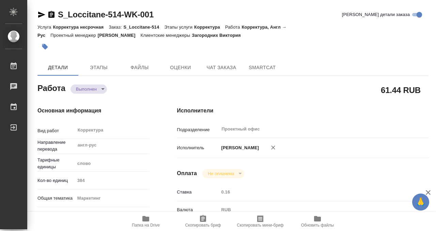
type textarea "x"
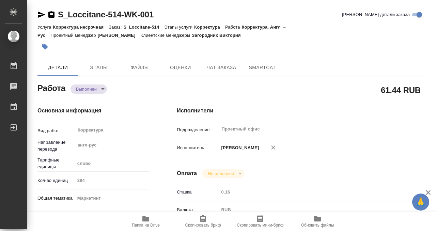
click at [52, 14] on icon "button" at bounding box center [51, 14] width 6 height 7
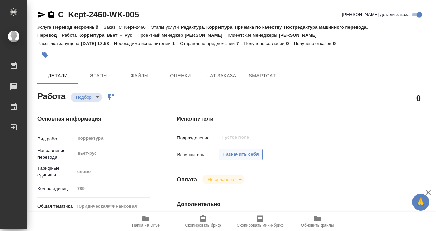
click at [236, 153] on span "Назначить себя" at bounding box center [241, 155] width 36 height 8
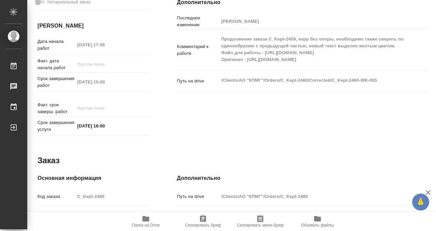
scroll to position [186, 0]
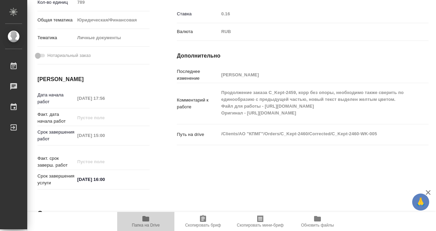
click at [145, 222] on icon "button" at bounding box center [146, 219] width 8 height 8
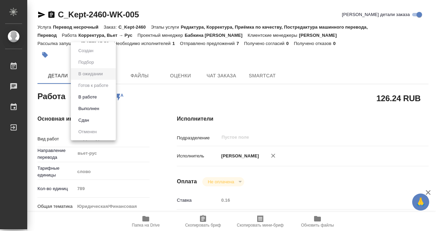
click at [97, 95] on body "🙏 .cls-1 fill:#fff; AWATERA Kobzeva Elizaveta Работы 0 Чаты График Выйти C_Kept…" at bounding box center [218, 115] width 436 height 231
click at [90, 108] on button "Выполнен" at bounding box center [88, 108] width 25 height 7
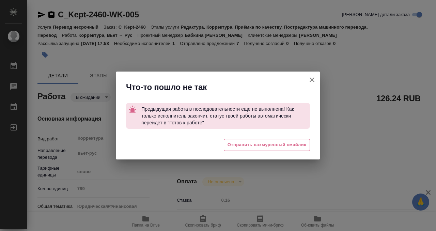
type textarea "x"
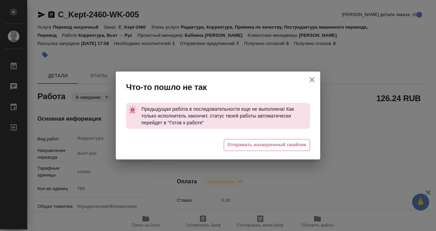
type textarea "x"
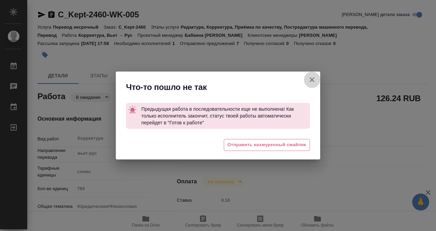
click at [309, 81] on icon "button" at bounding box center [312, 80] width 8 height 8
type textarea "x"
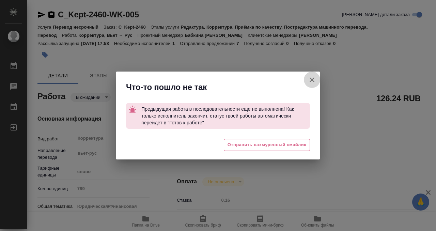
type textarea "x"
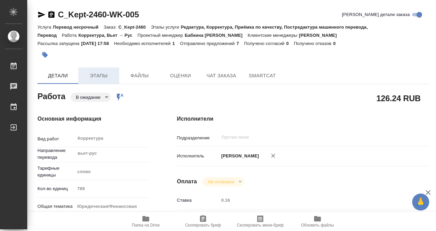
click at [94, 81] on button "Этапы" at bounding box center [98, 75] width 41 height 16
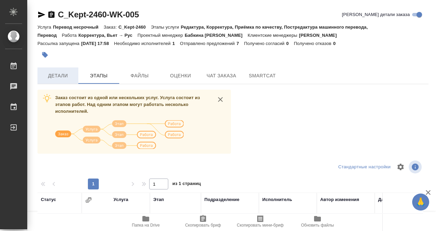
click at [62, 72] on span "Детали" at bounding box center [58, 76] width 33 height 9
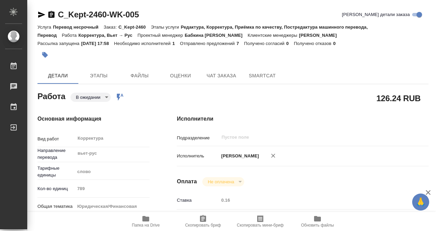
type textarea "x"
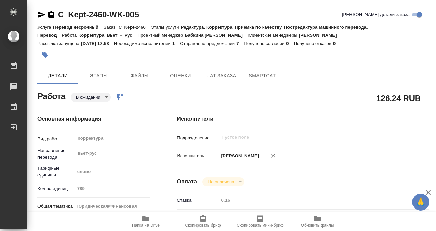
type textarea "x"
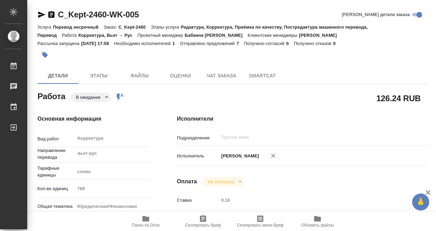
type textarea "x"
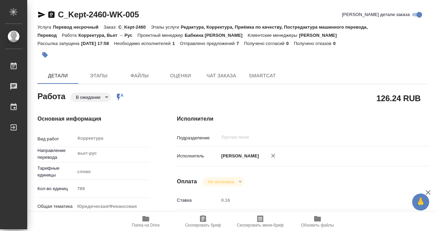
click at [51, 17] on icon "button" at bounding box center [51, 14] width 6 height 7
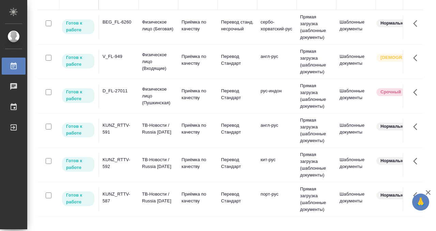
click at [141, 160] on td "ТВ-Новости / Russia [DATE]" at bounding box center [159, 165] width 40 height 24
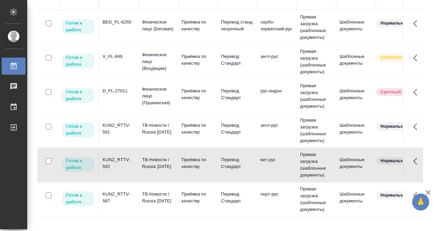
click at [141, 160] on td "ТВ-Новости / Russia [DATE]" at bounding box center [159, 165] width 40 height 24
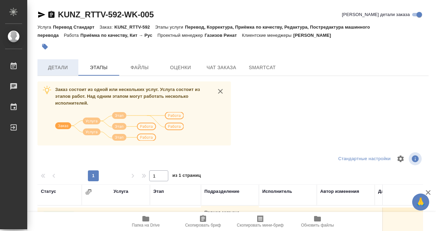
click at [70, 63] on button "Детали" at bounding box center [57, 67] width 41 height 16
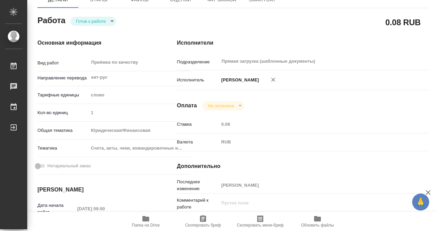
type textarea "x"
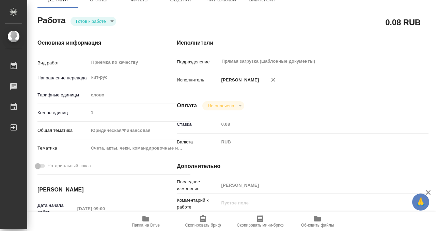
scroll to position [364, 0]
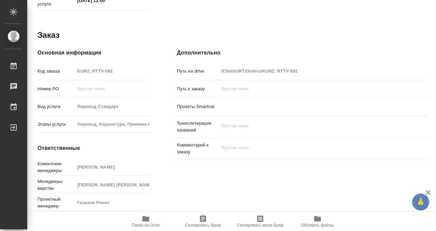
type textarea "x"
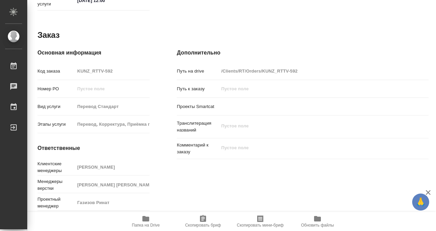
click at [149, 213] on button "Папка на Drive" at bounding box center [145, 221] width 57 height 19
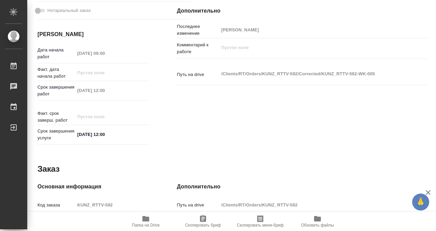
scroll to position [0, 0]
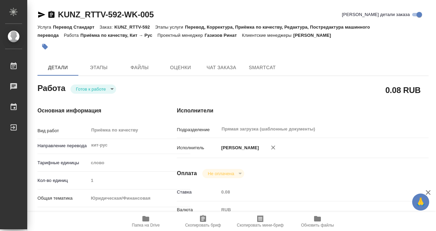
click at [45, 47] on icon "button" at bounding box center [45, 47] width 6 height 6
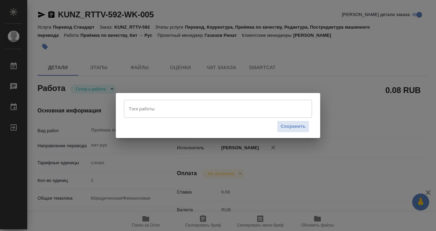
click at [147, 113] on input "Тэги работы" at bounding box center [211, 109] width 169 height 12
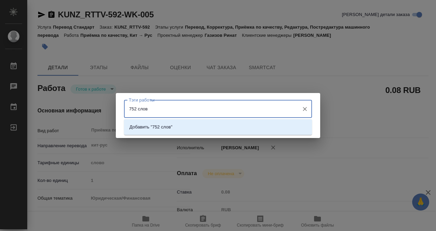
type input "752 слова"
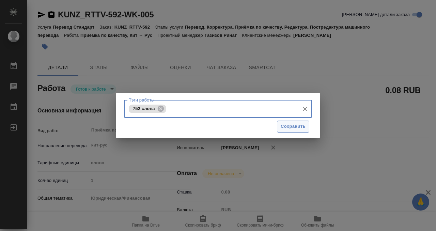
click at [298, 131] on button "Сохранить" at bounding box center [293, 127] width 32 height 12
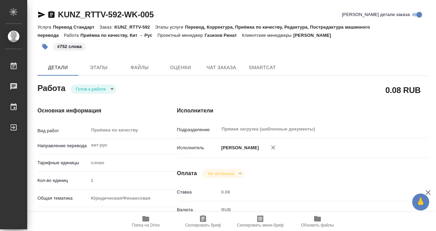
type input "readyForWork"
type textarea "Приёмка по качеству"
type textarea "x"
type input "кит-рус"
type input "5a8b1489cc6b4906c91bfd90"
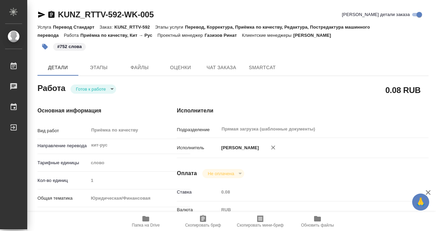
type input "1"
type input "yr-fn"
type input "5f647205b73bc97568ca66c0"
type input "[DATE] 09:00"
type input "[DATE] 12:00"
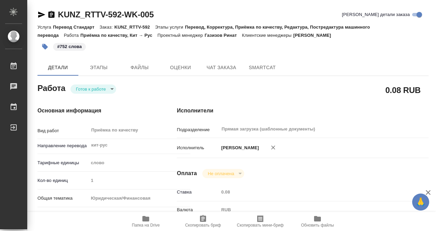
type input "[DATE] 12:00"
type input "Прямая загрузка (шаблонные документы)"
type input "notPayed"
type input "0.08"
type input "RUB"
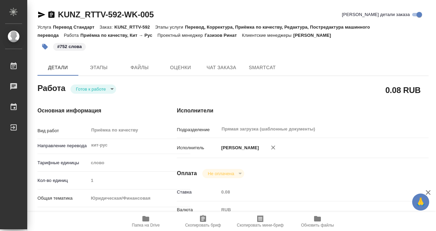
type input "[PERSON_NAME]"
type textarea "x"
type textarea "/Clients/RT/Orders/KUNZ_RTTV-592/Corrected/KUNZ_RTTV-592-WK-005"
type textarea "x"
type input "KUNZ_RTTV-592"
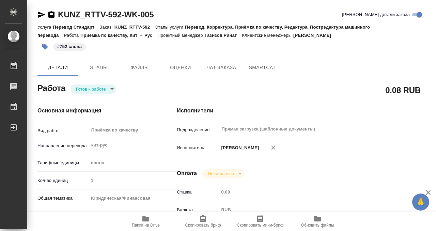
type input "Перевод Стандарт"
type input "Перевод, Корректура, Приёмка по качеству, Редактура, Постредактура машинного пе…"
type input "[PERSON_NAME]"
type input "[PERSON_NAME] [PERSON_NAME]"
type input "/Clients/RT/Orders/KUNZ_RTTV-592"
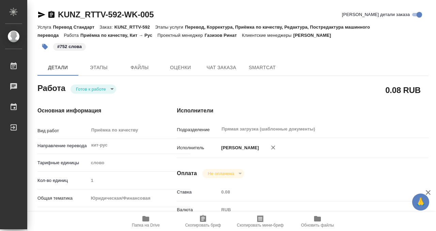
type textarea "x"
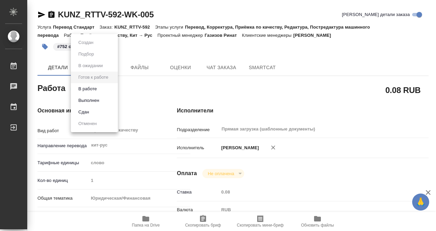
click at [99, 89] on body "🙏 .cls-1 fill:#fff; AWATERA [PERSON_NAME] 0 Чаты График Выйти KUNZ_RTTV-592-WK-…" at bounding box center [218, 115] width 436 height 231
type textarea "x"
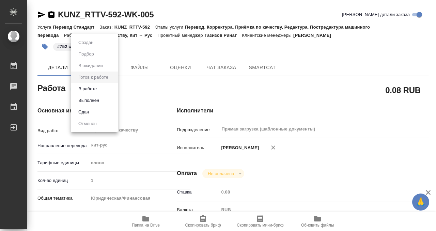
type textarea "x"
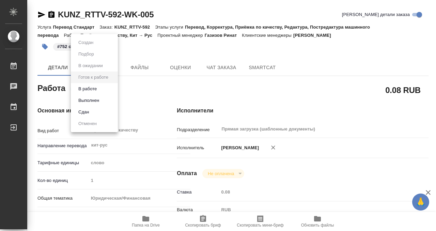
type textarea "x"
click at [100, 100] on button "Выполнен" at bounding box center [88, 100] width 25 height 7
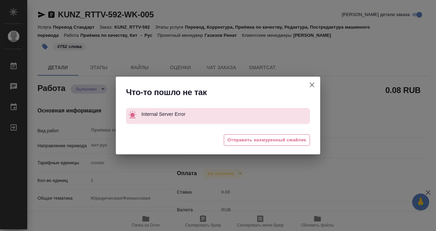
type textarea "x"
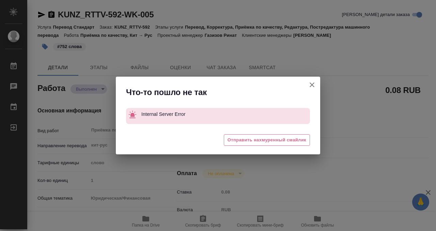
type textarea "x"
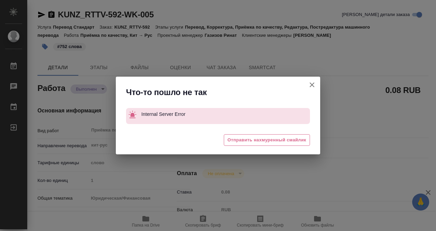
type textarea "x"
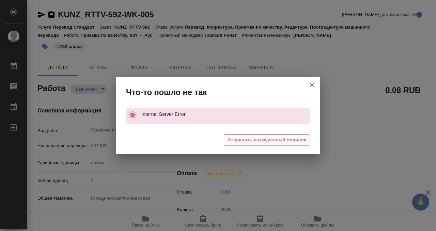
click at [311, 84] on icon "button" at bounding box center [312, 85] width 8 height 8
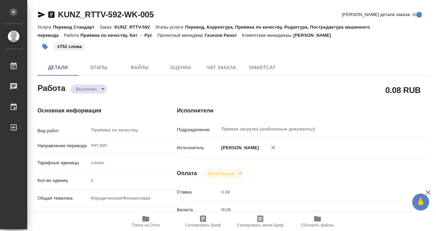
type textarea "x"
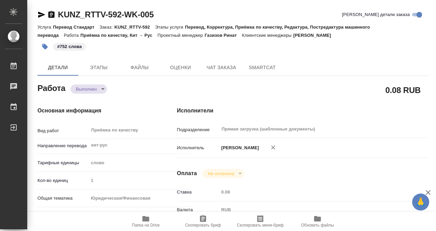
click at [51, 14] on icon "button" at bounding box center [51, 15] width 8 height 8
